Goal: Task Accomplishment & Management: Manage account settings

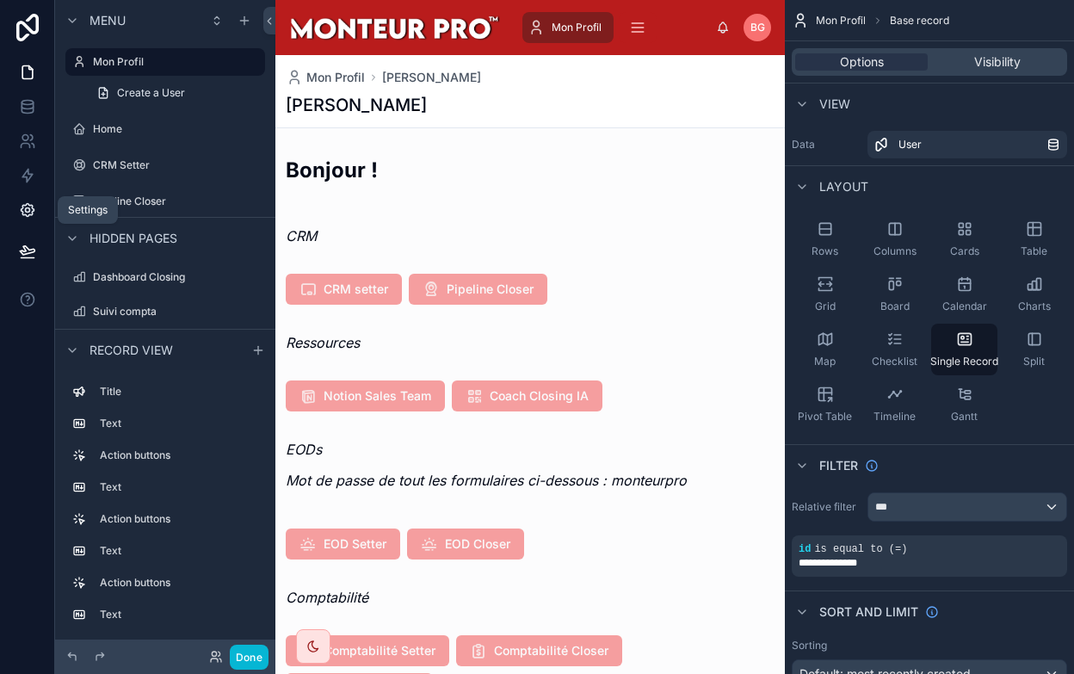
click at [25, 204] on icon at bounding box center [27, 210] width 13 height 13
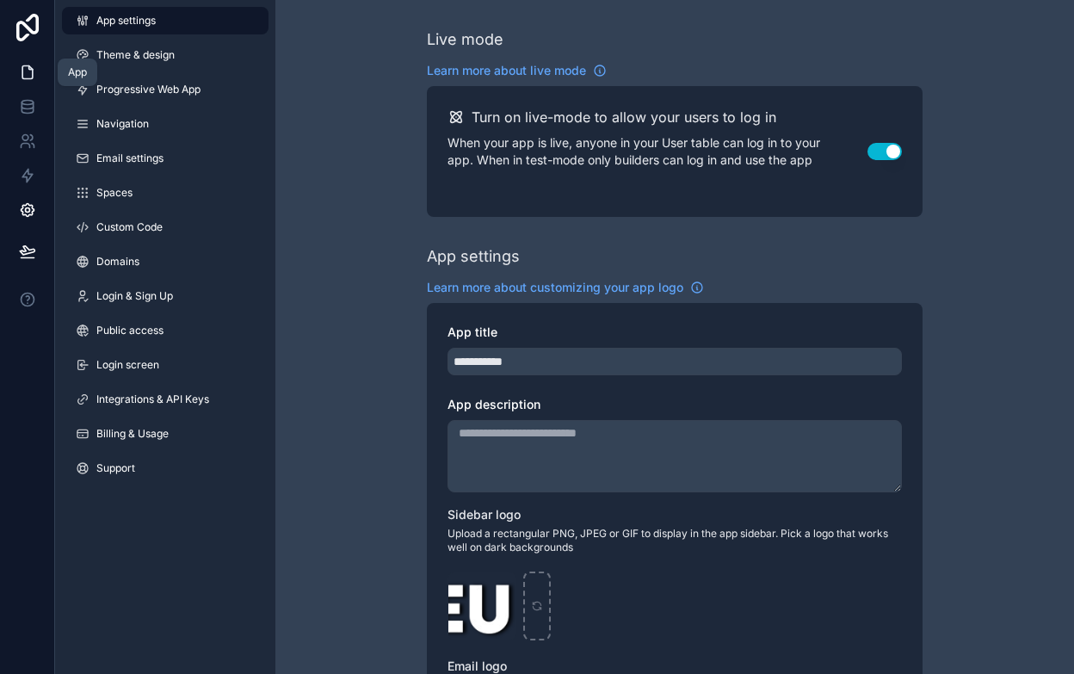
click at [27, 72] on icon at bounding box center [27, 72] width 17 height 17
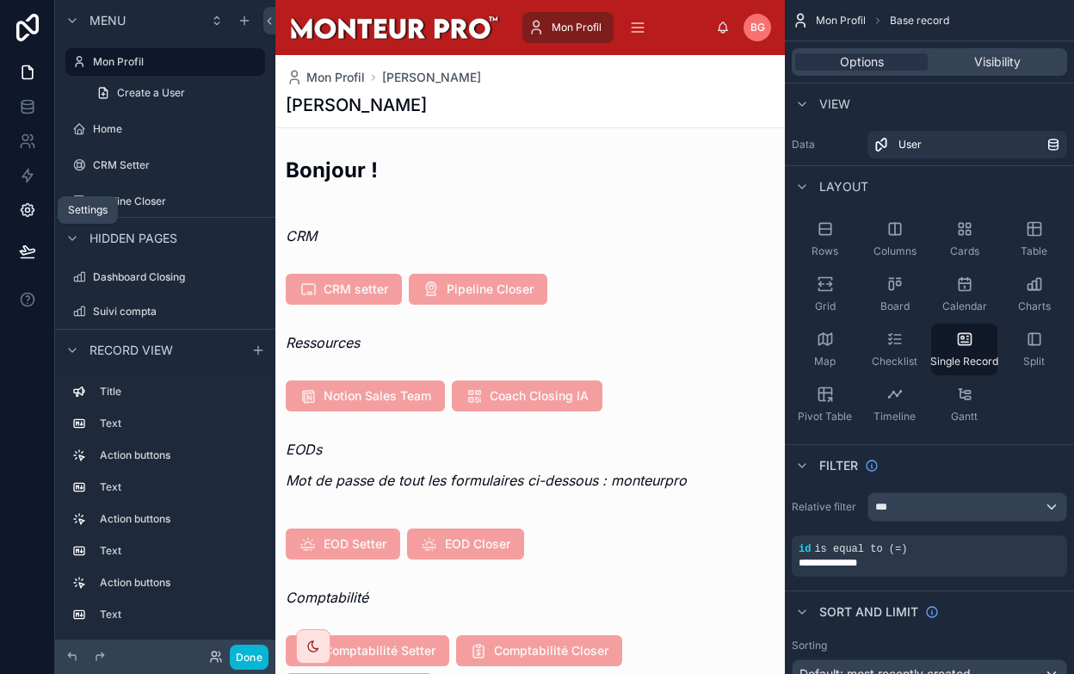
click at [29, 213] on icon at bounding box center [27, 209] width 17 height 17
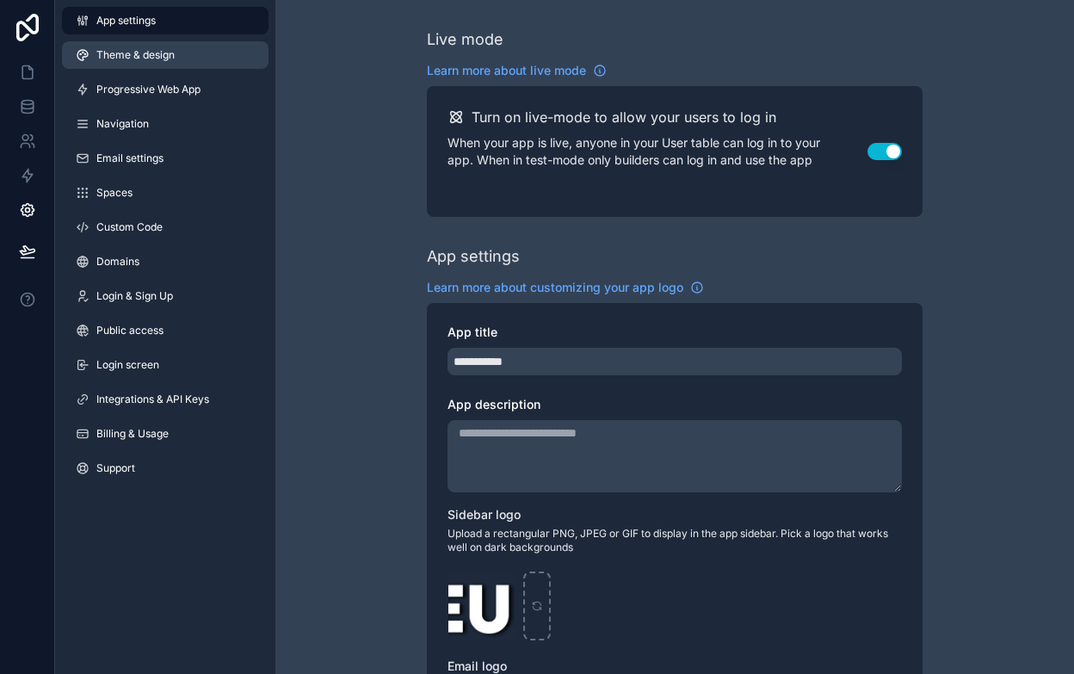
click at [136, 55] on span "Theme & design" at bounding box center [135, 55] width 78 height 14
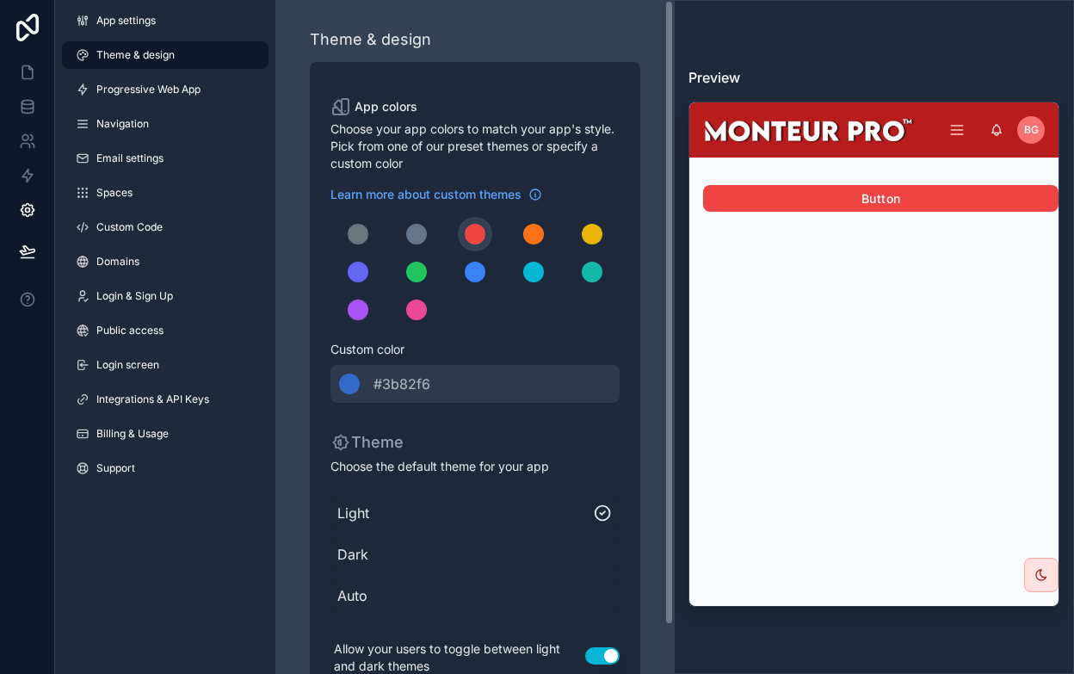
scroll to position [52, 0]
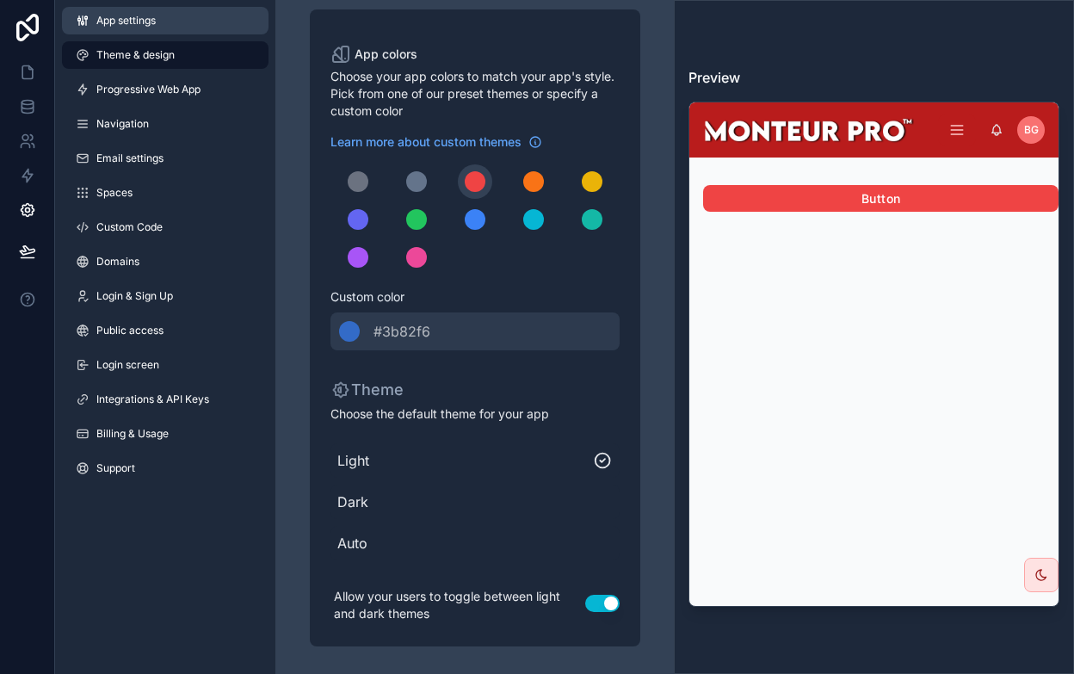
click at [139, 15] on span "App settings" at bounding box center [125, 21] width 59 height 14
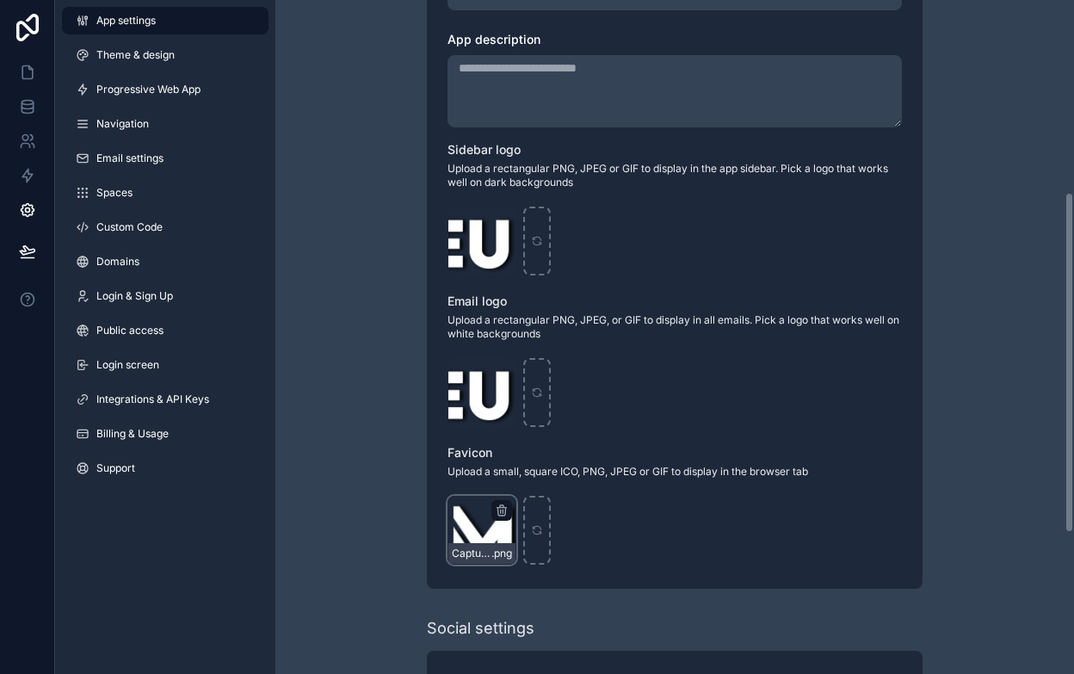
scroll to position [379, 0]
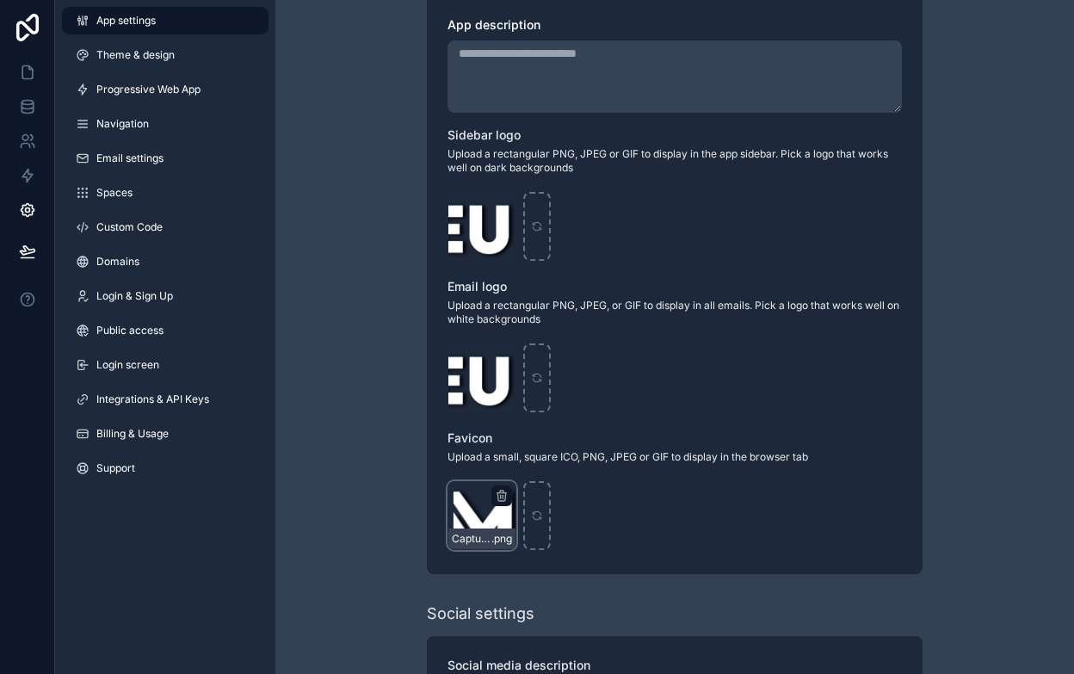
click at [474, 521] on div "Capture_d_écran_[DATE]_à_[DATE]-removebg-preview-(1)-copie .png" at bounding box center [481, 515] width 69 height 69
drag, startPoint x: 461, startPoint y: 575, endPoint x: 345, endPoint y: 564, distance: 116.7
click at [345, 564] on div "Capture_d_écran_[DATE]_à_[DATE]-removebg-preview-(1)-copie.png" at bounding box center [481, 570] width 275 height 28
copy div "Capture_d_écran_[DATE]_à_[DATE]-removebg-preview-(1)-copie.png"
click at [478, 509] on div "Capture_d_écran_[DATE]_à_[DATE]-removebg-preview-(1)-copie .png" at bounding box center [481, 515] width 69 height 69
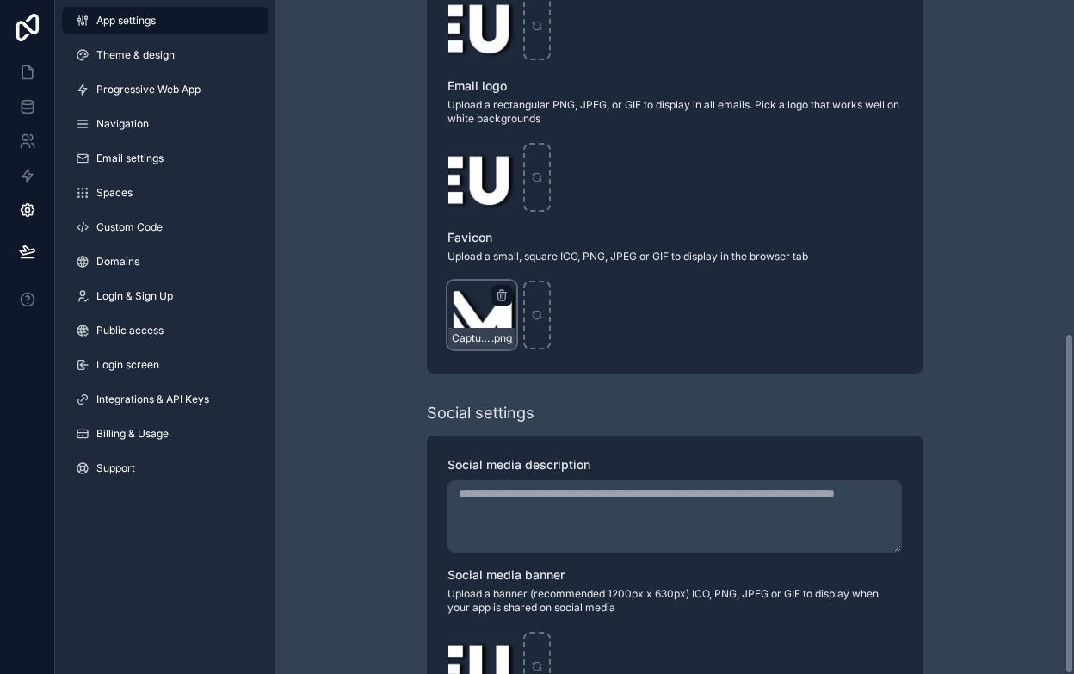
scroll to position [658, 0]
